Goal: Transaction & Acquisition: Purchase product/service

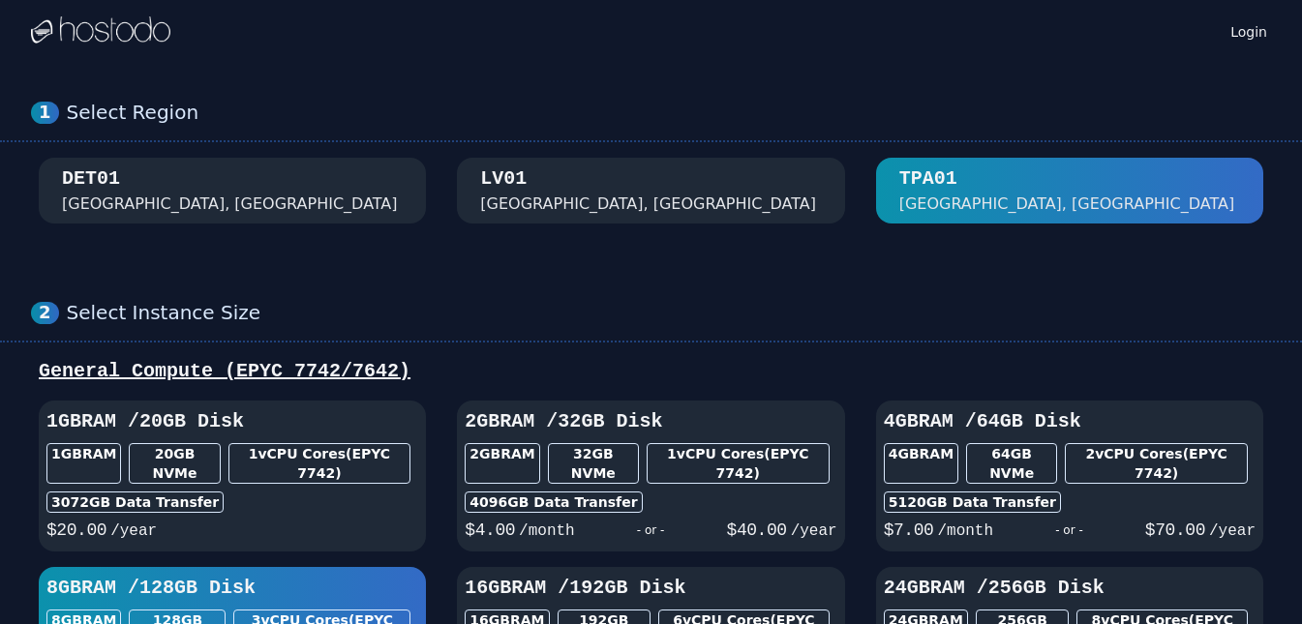
click at [695, 196] on div "[GEOGRAPHIC_DATA], [GEOGRAPHIC_DATA]" at bounding box center [650, 191] width 341 height 50
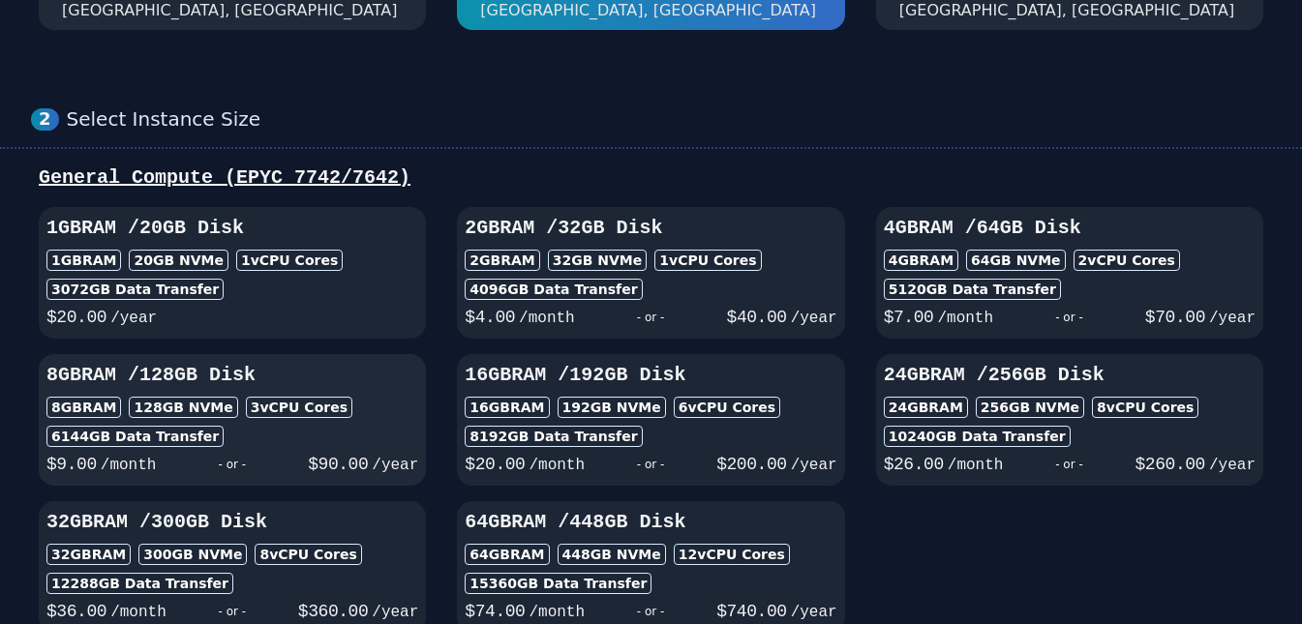
scroll to position [290, 0]
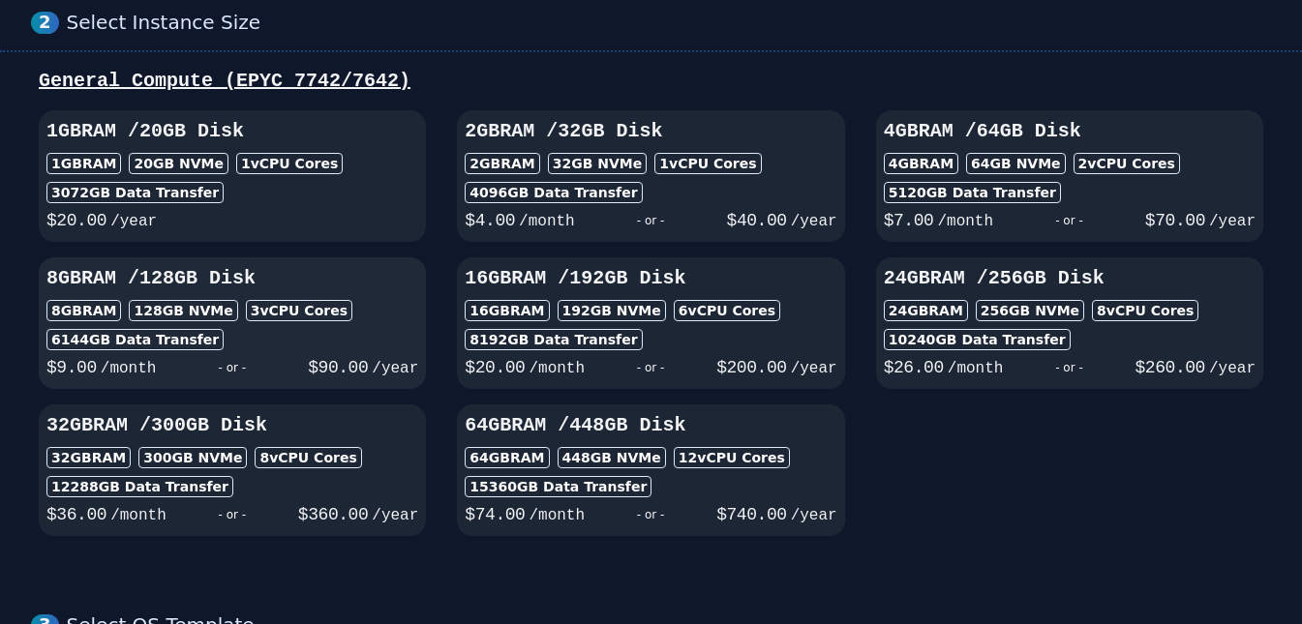
click at [368, 335] on div "6144 GB Data Transfer" at bounding box center [232, 339] width 372 height 21
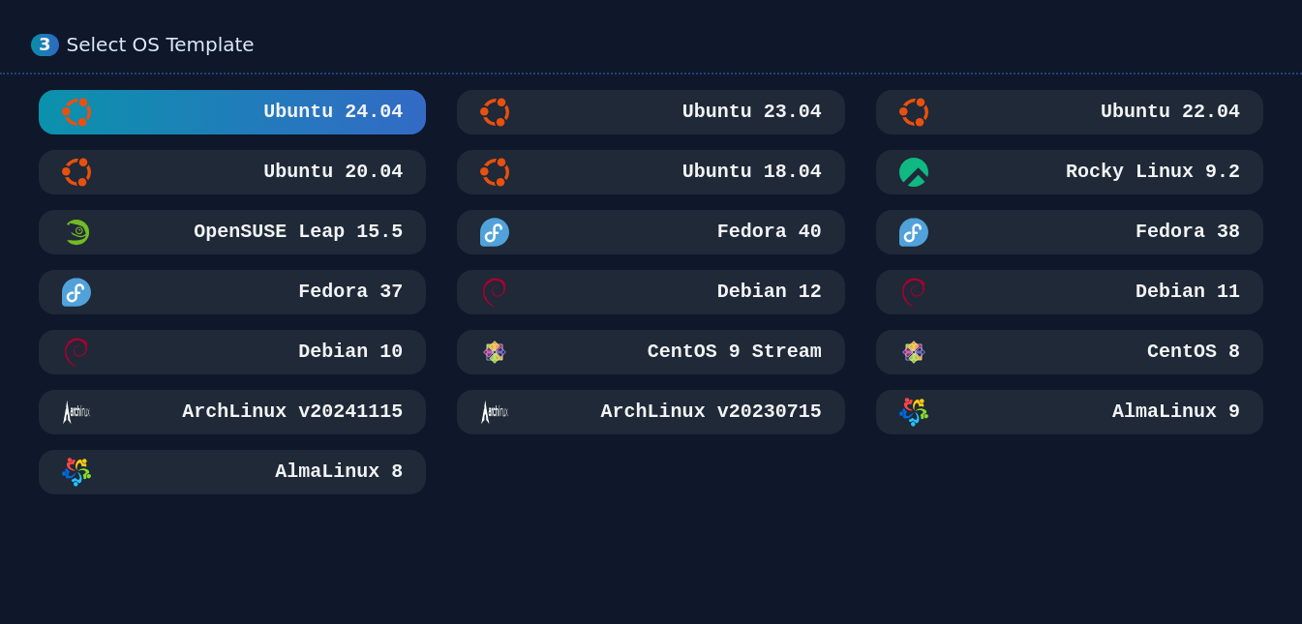
scroll to position [774, 0]
